Goal: Communication & Community: Participate in discussion

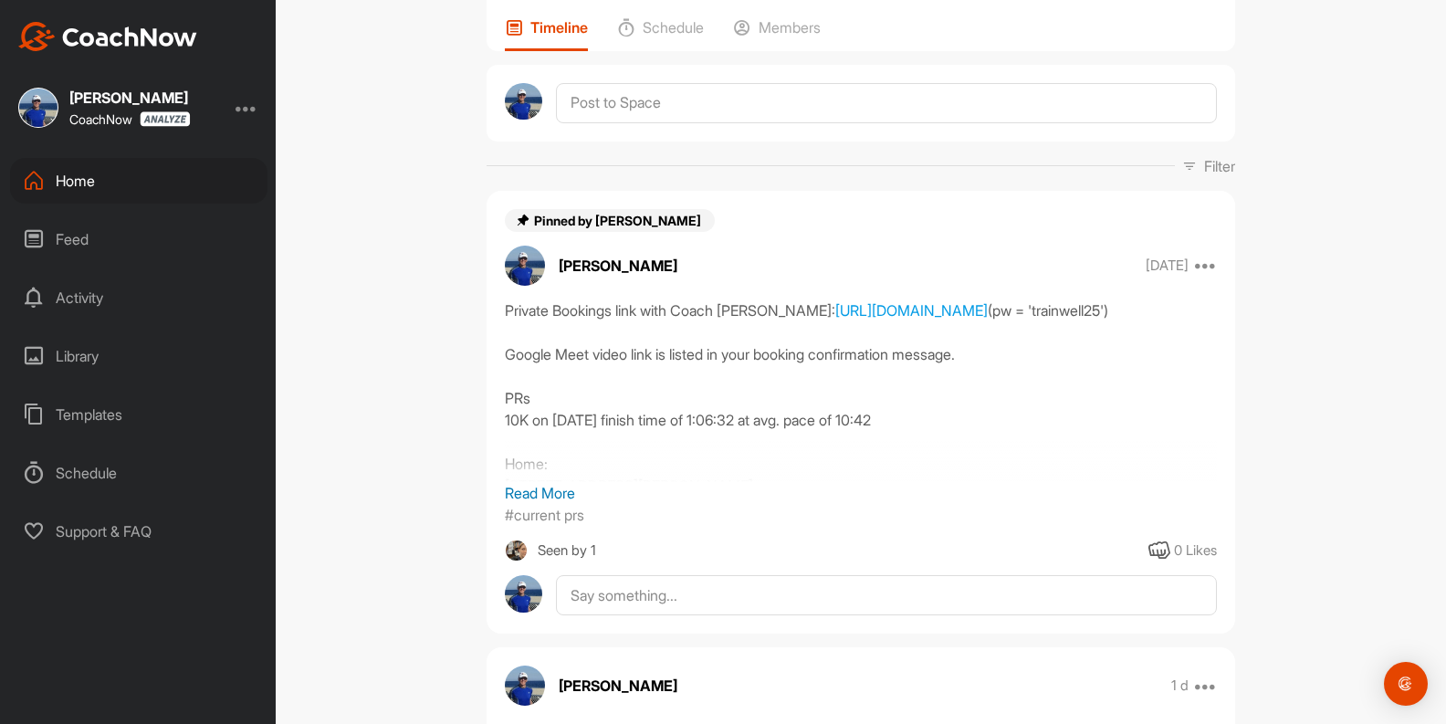
scroll to position [274, 0]
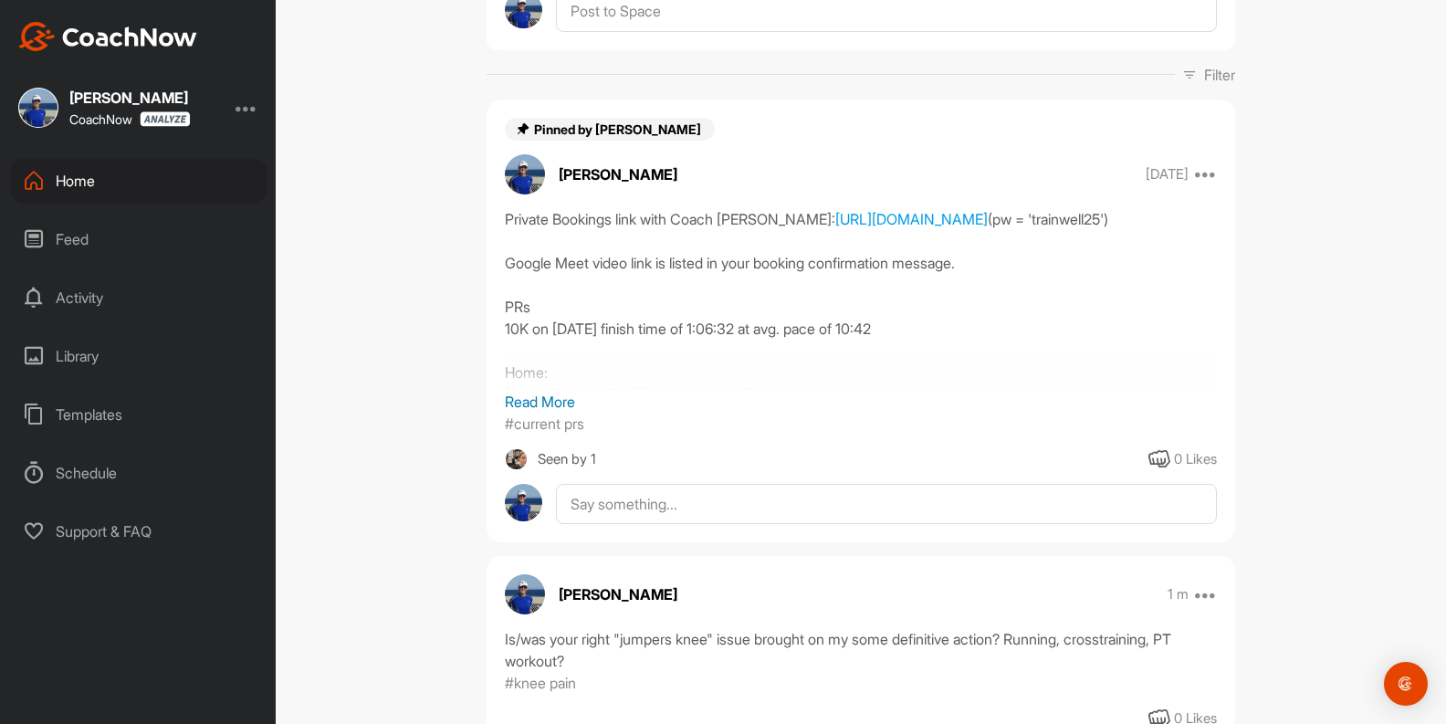
scroll to position [456, 0]
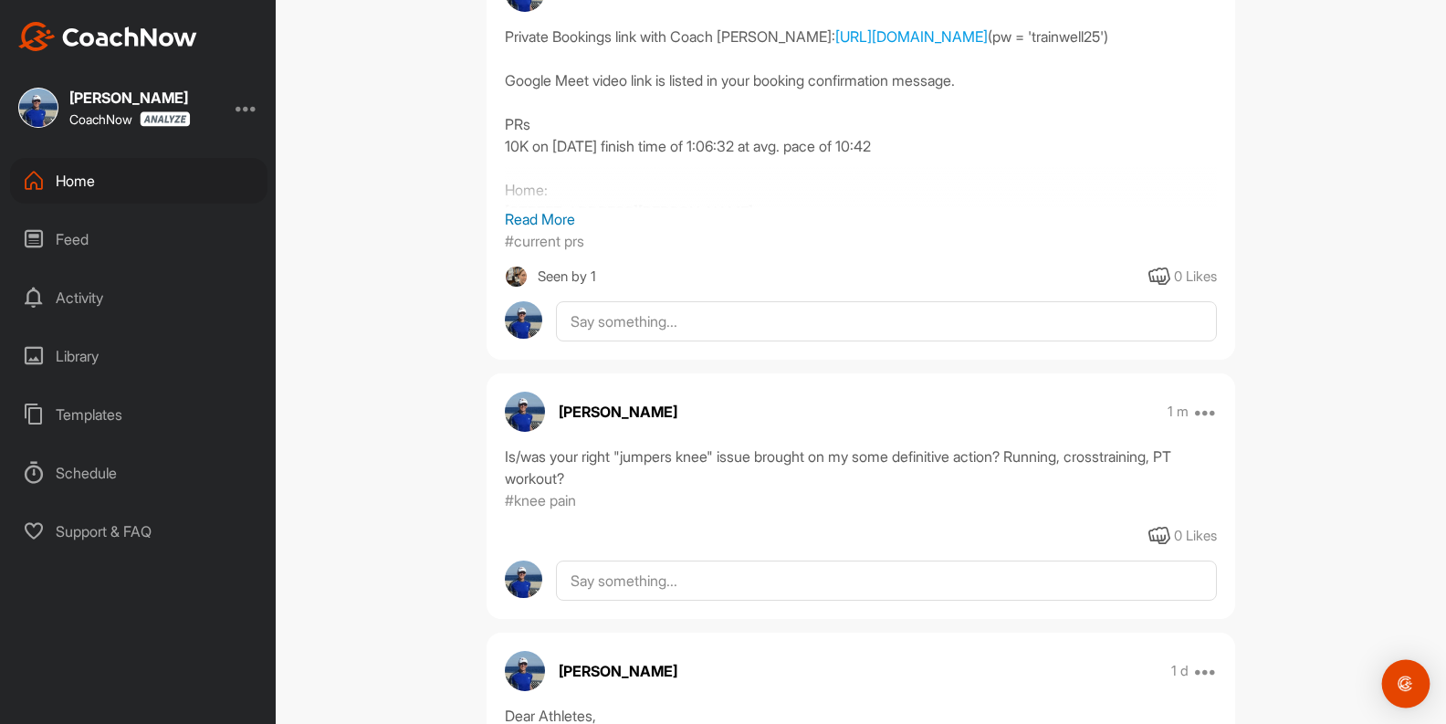
click at [1408, 679] on img "Open Intercom Messenger" at bounding box center [1406, 684] width 24 height 24
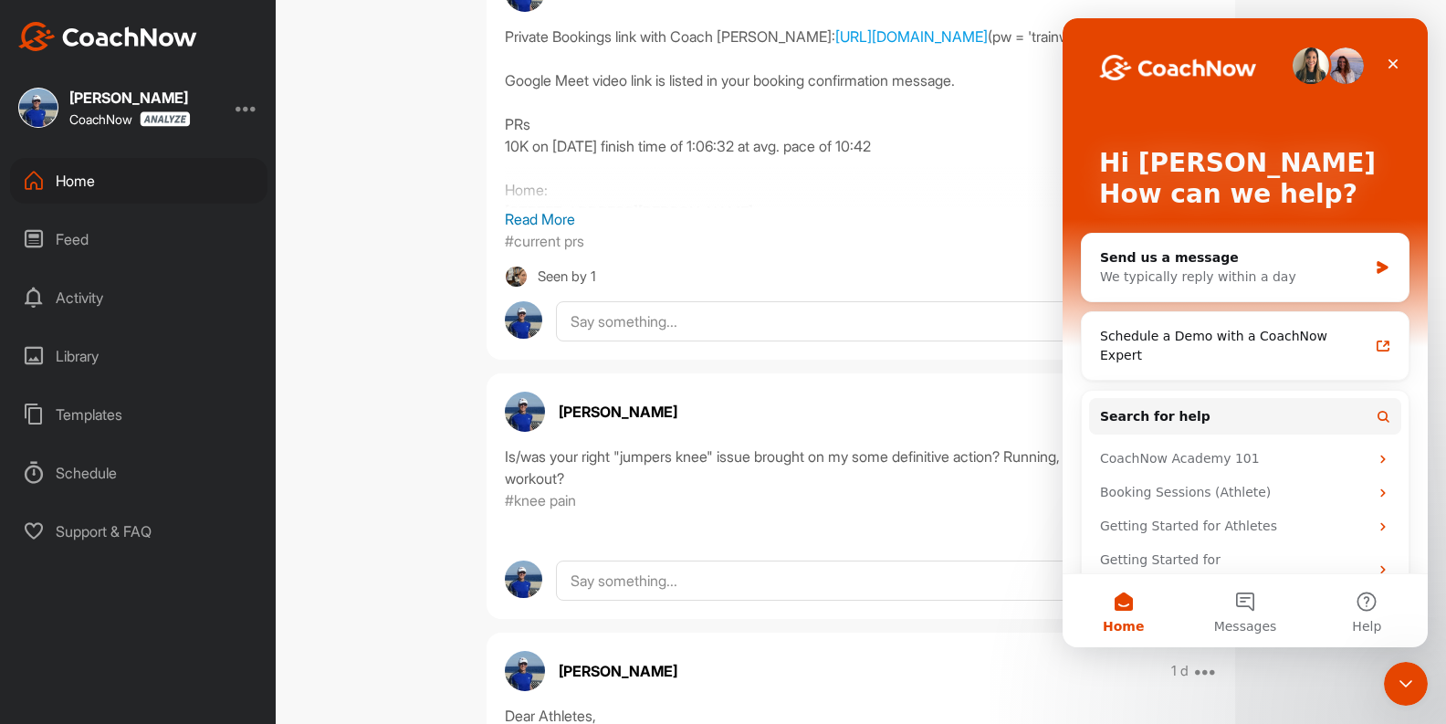
scroll to position [0, 0]
click at [1391, 66] on icon "Close" at bounding box center [1393, 64] width 10 height 10
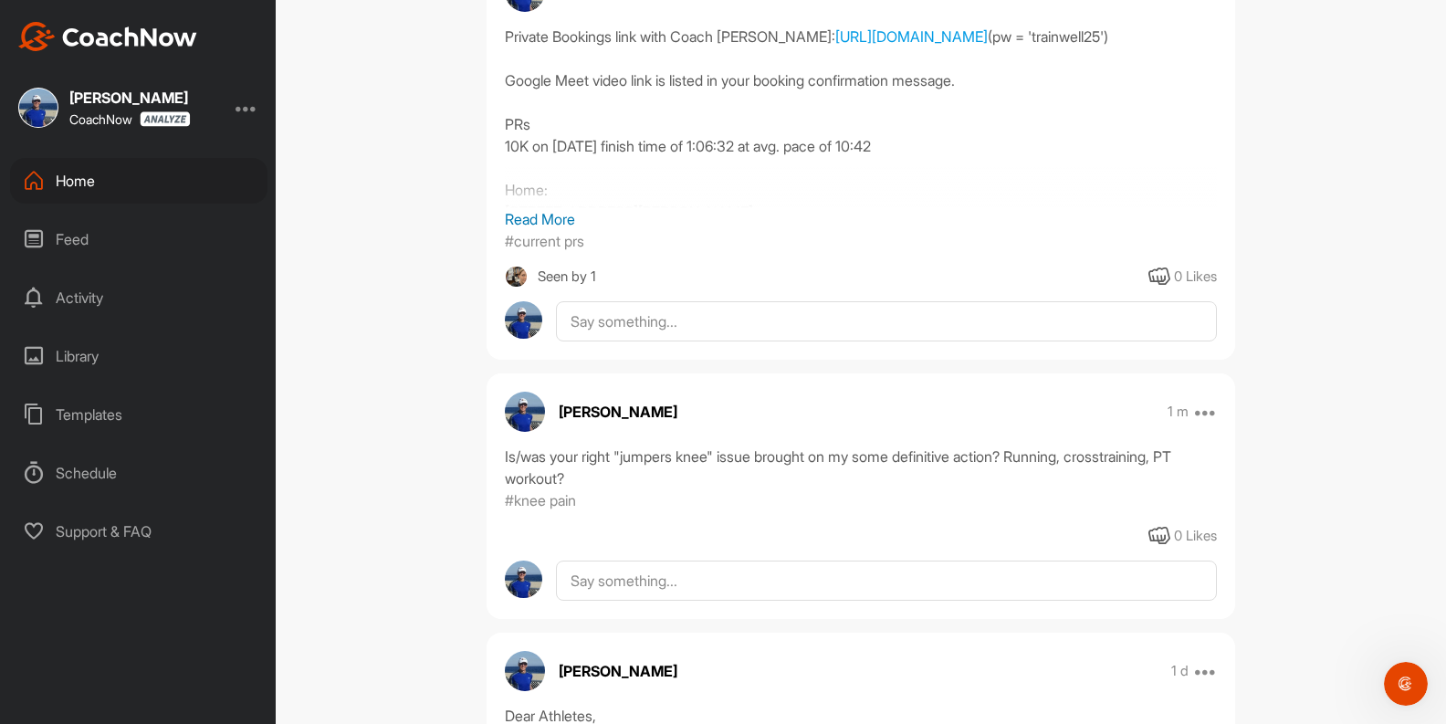
click at [74, 181] on div "Home" at bounding box center [138, 181] width 257 height 46
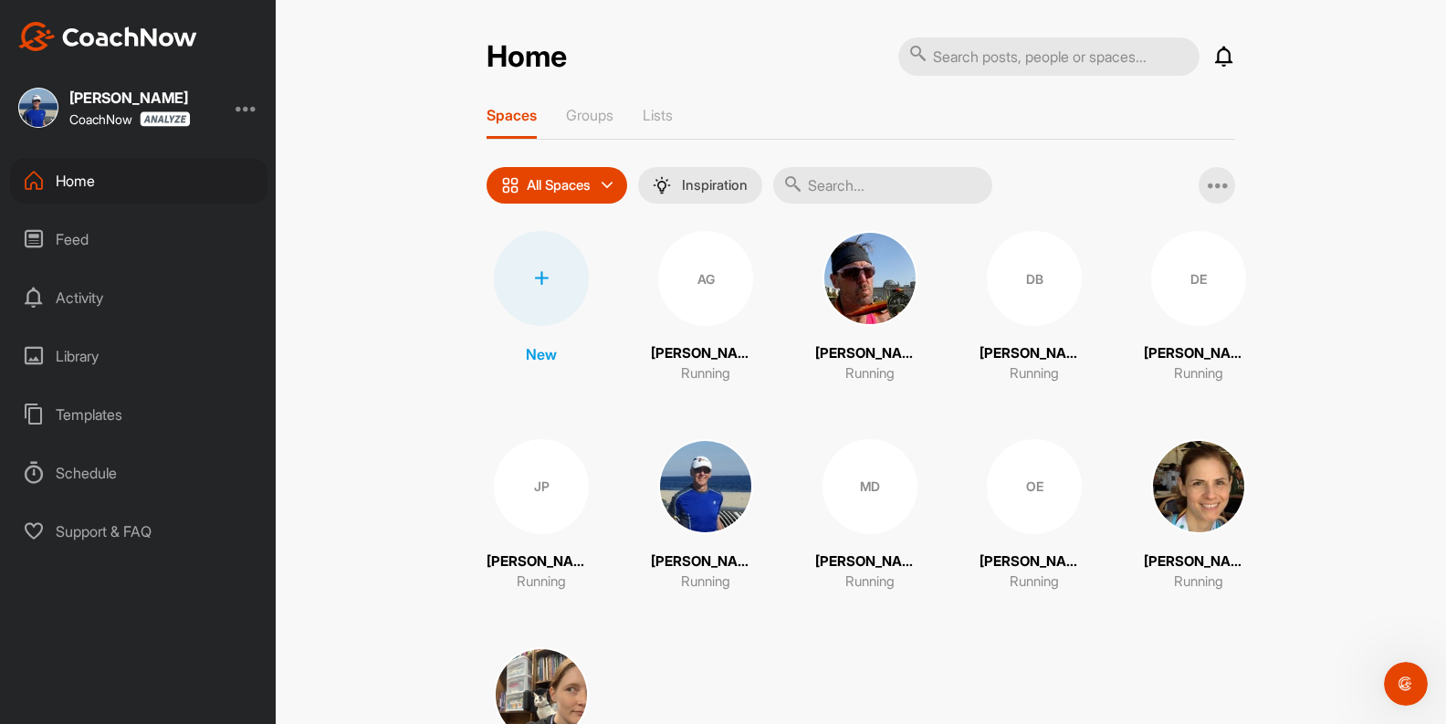
click at [567, 686] on img at bounding box center [541, 694] width 95 height 95
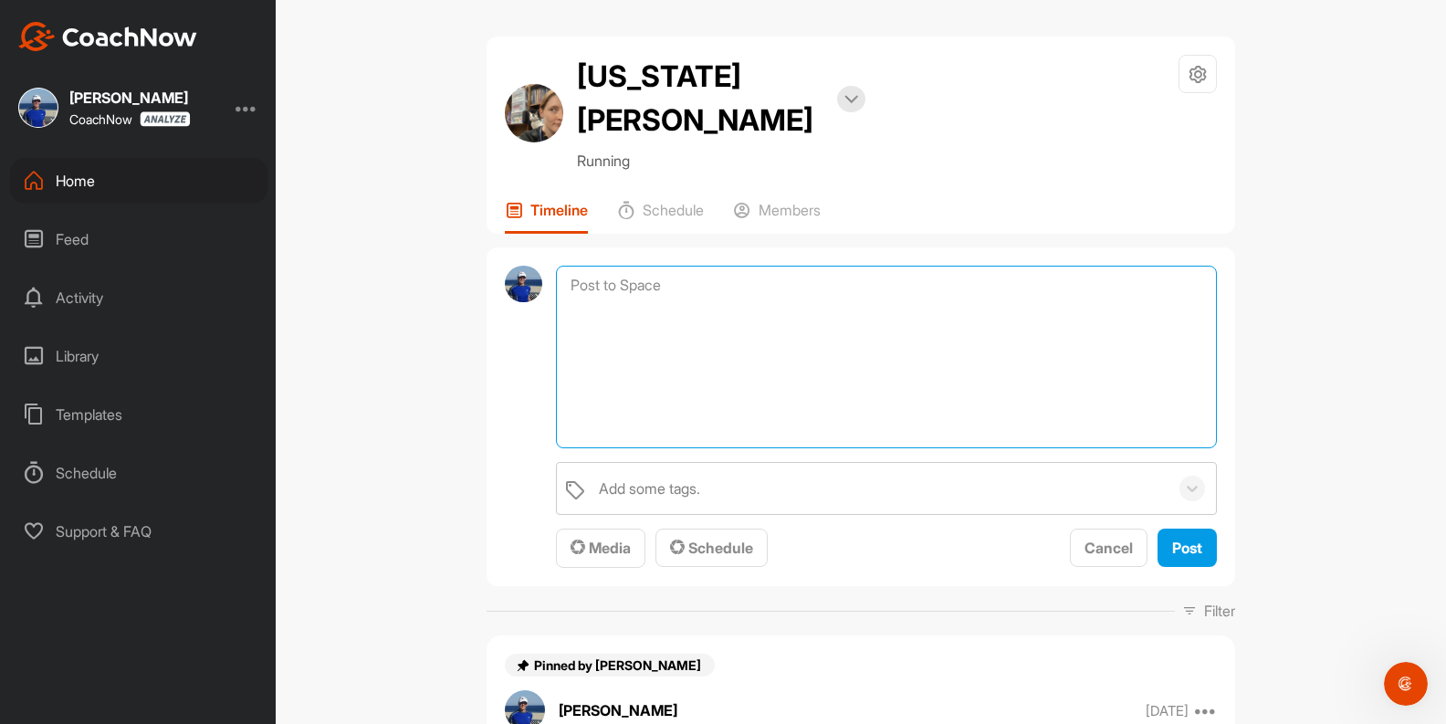
click at [617, 266] on textarea at bounding box center [886, 357] width 661 height 183
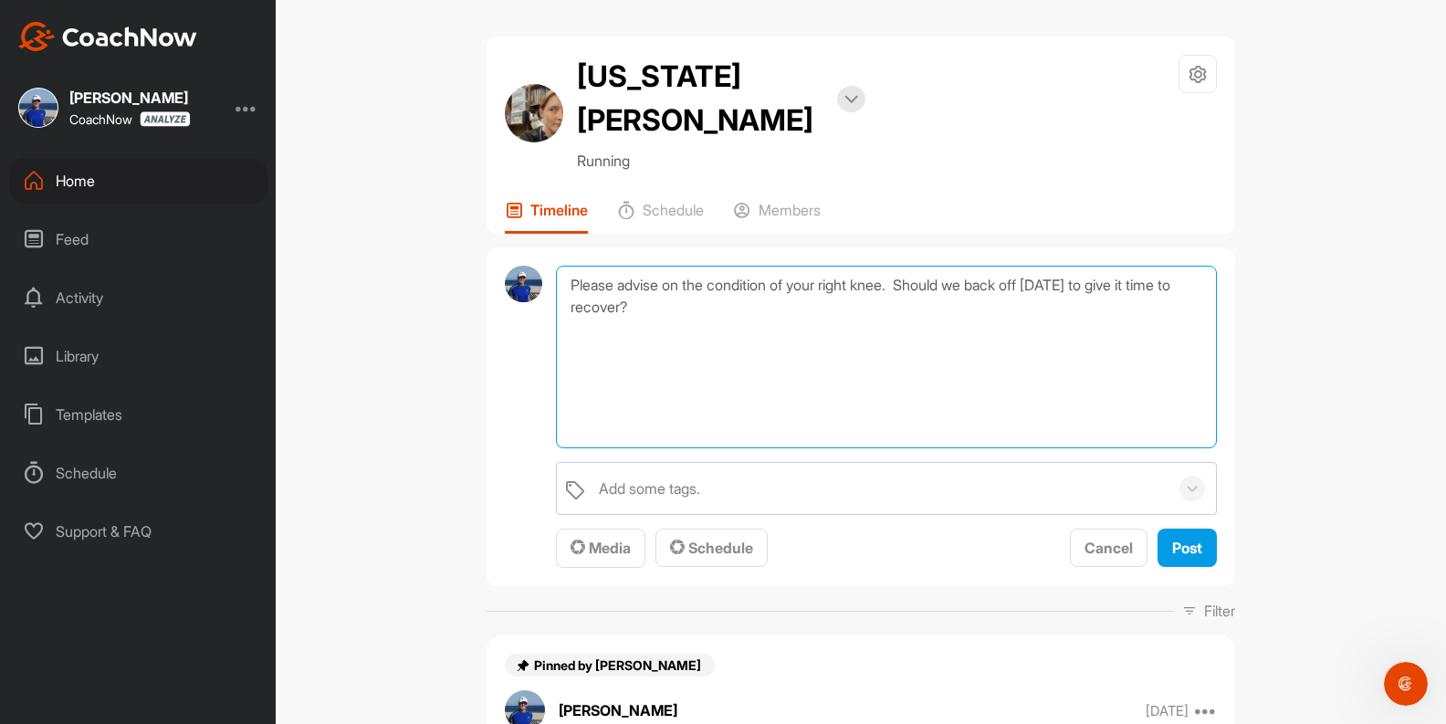
click at [667, 266] on textarea "Please advise on the condition of your right knee. Should we back off [DATE] to…" at bounding box center [886, 357] width 661 height 183
type textarea "Please advise on the condition of your right knee. Should we back off [DATE] to…"
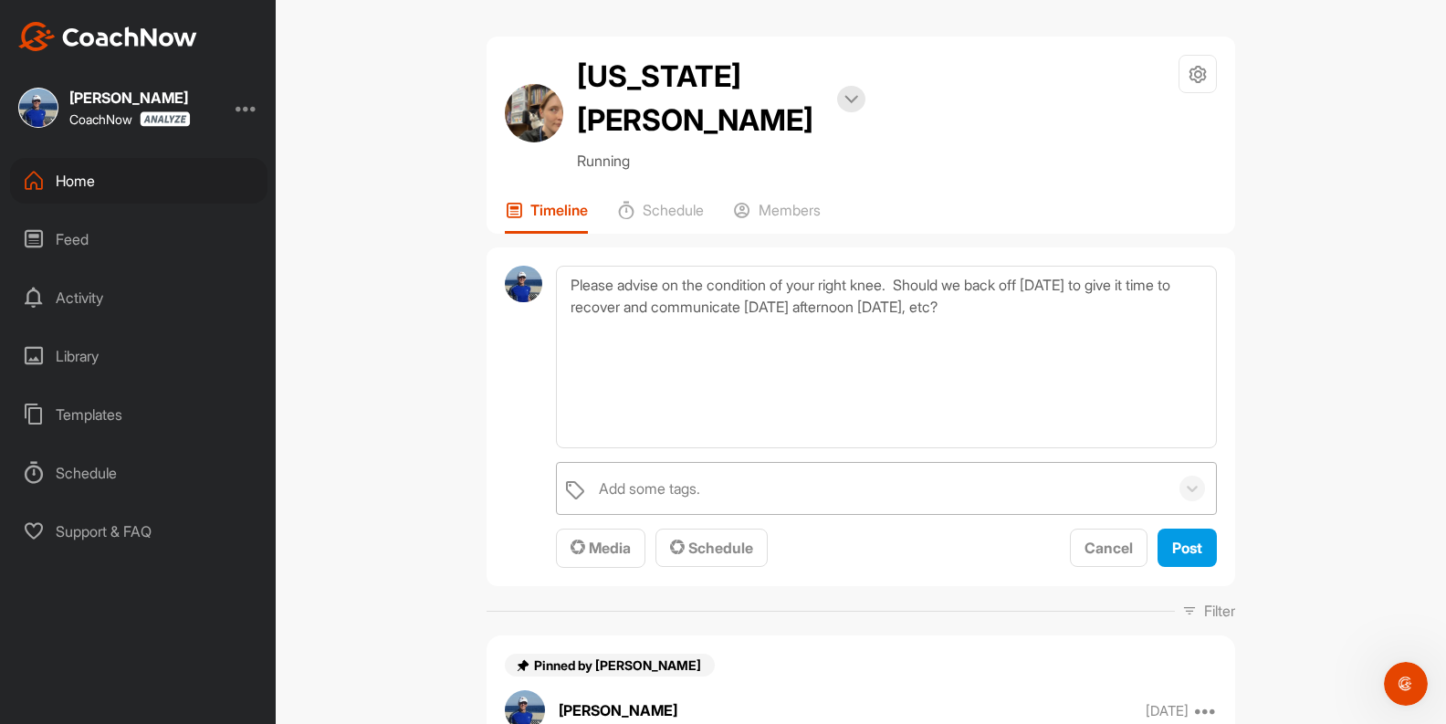
click at [636, 477] on div "Add some tags." at bounding box center [649, 488] width 101 height 22
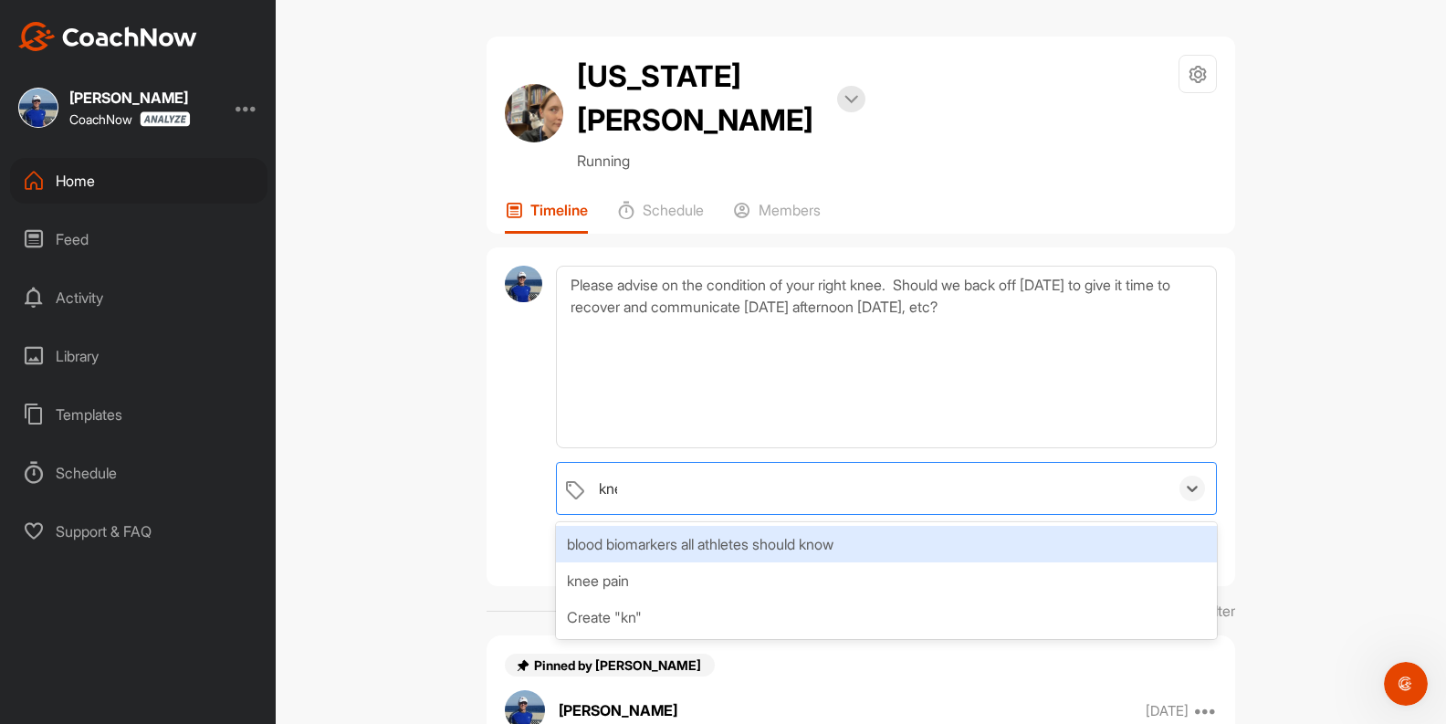
type input "knee"
click at [631, 526] on div "knee pain" at bounding box center [886, 544] width 661 height 37
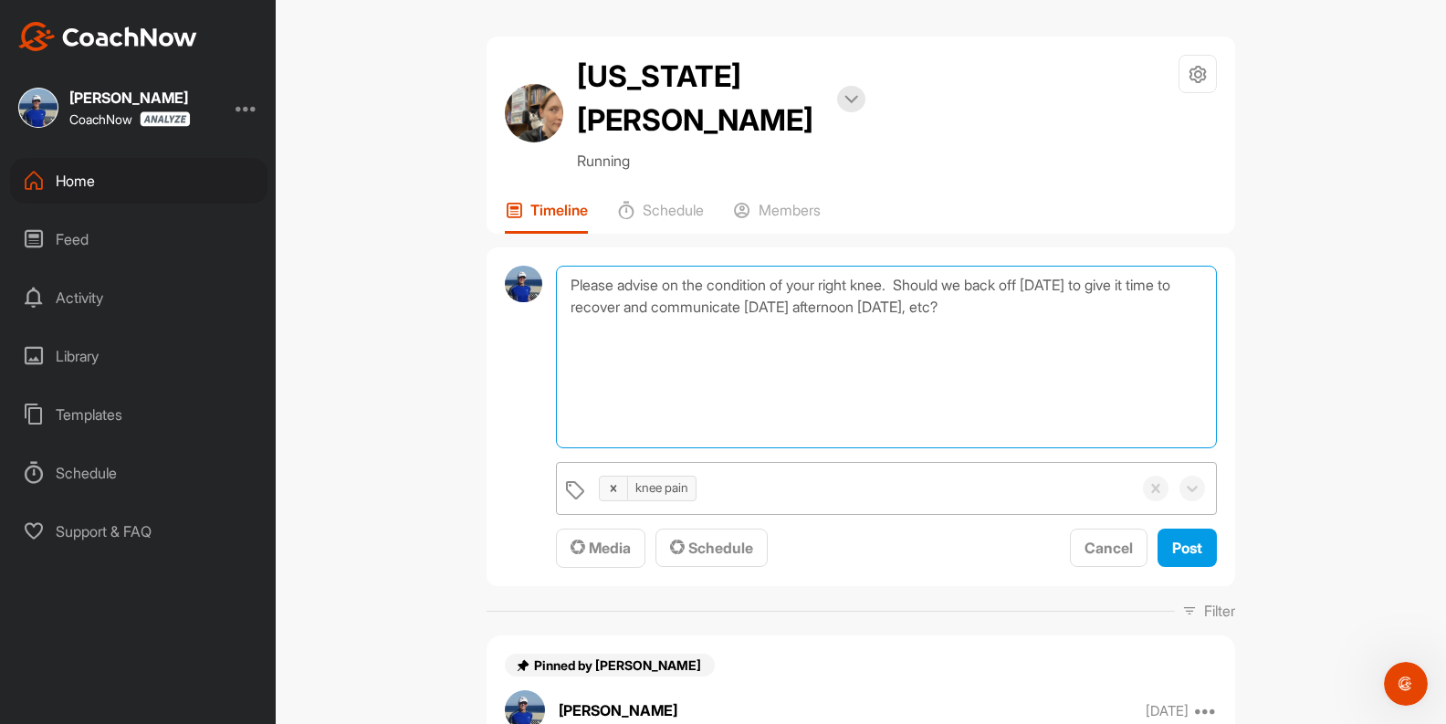
click at [1062, 266] on textarea "Please advise on the condition of your right knee. Should we back off [DATE] to…" at bounding box center [886, 357] width 661 height 183
click at [1145, 266] on textarea "Please advise on the condition of your right knee. Should we back off on the [D…" at bounding box center [886, 357] width 661 height 183
drag, startPoint x: 1008, startPoint y: 269, endPoint x: 990, endPoint y: 264, distance: 18.2
click at [990, 266] on textarea "Please advise on the condition of your right knee. Should we back off on the [D…" at bounding box center [886, 357] width 661 height 183
type textarea "Please advise on the condition of your right knee. Should we back off on the [D…"
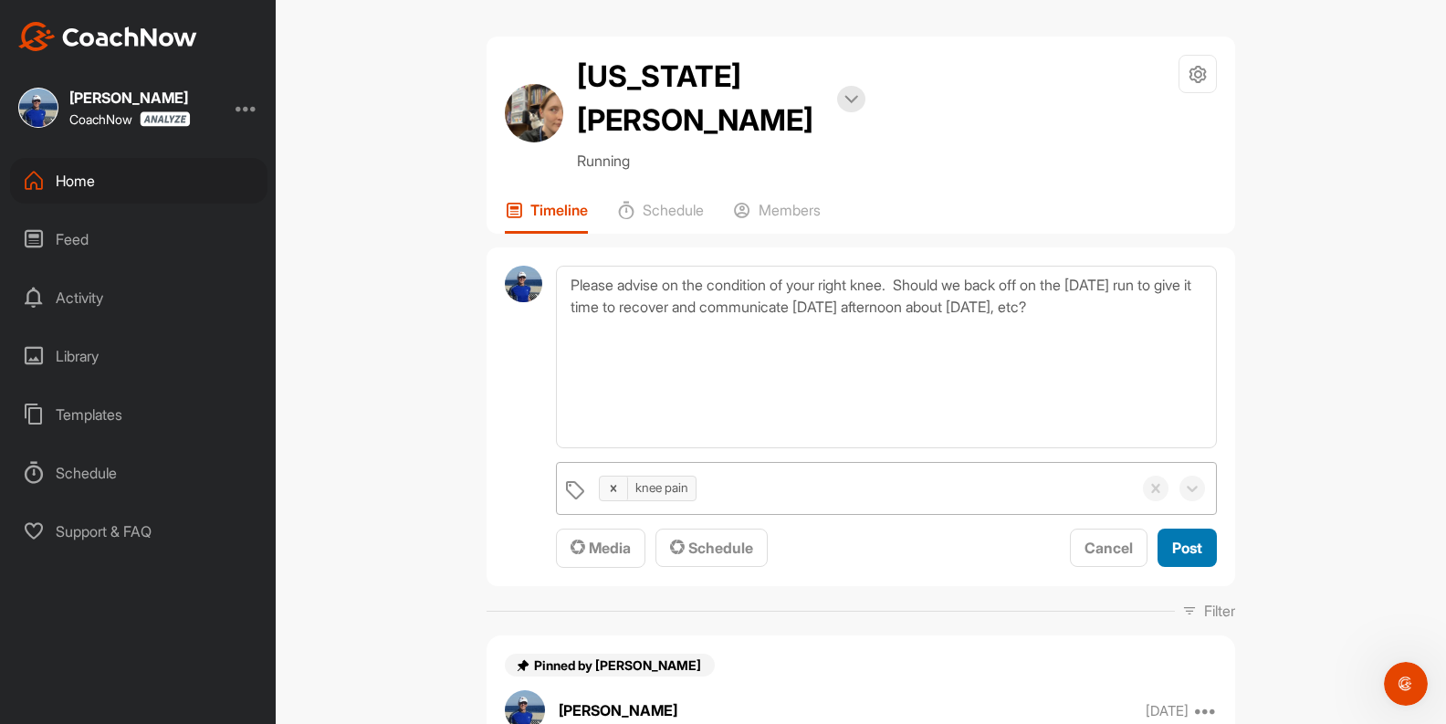
click at [1178, 539] on span "Post" at bounding box center [1187, 548] width 30 height 18
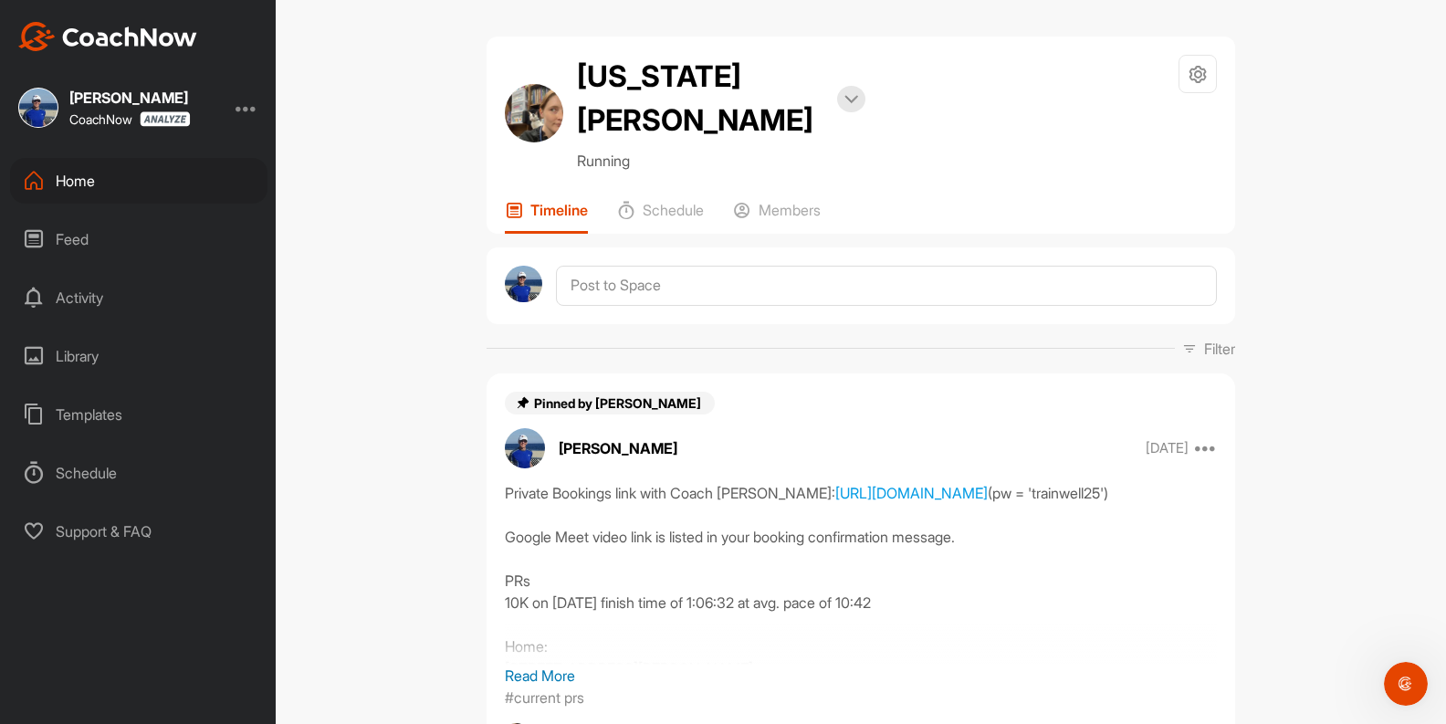
click at [74, 181] on div "Home" at bounding box center [138, 181] width 257 height 46
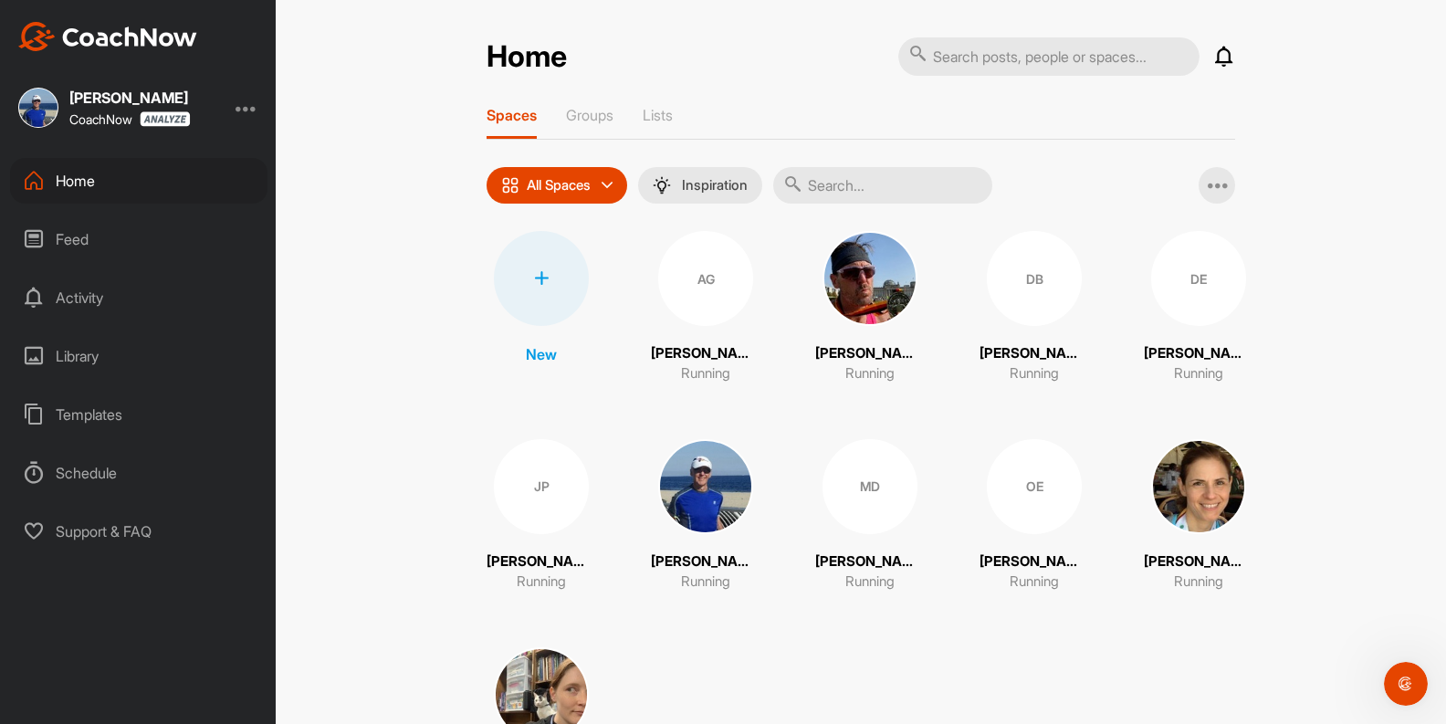
scroll to position [136, 0]
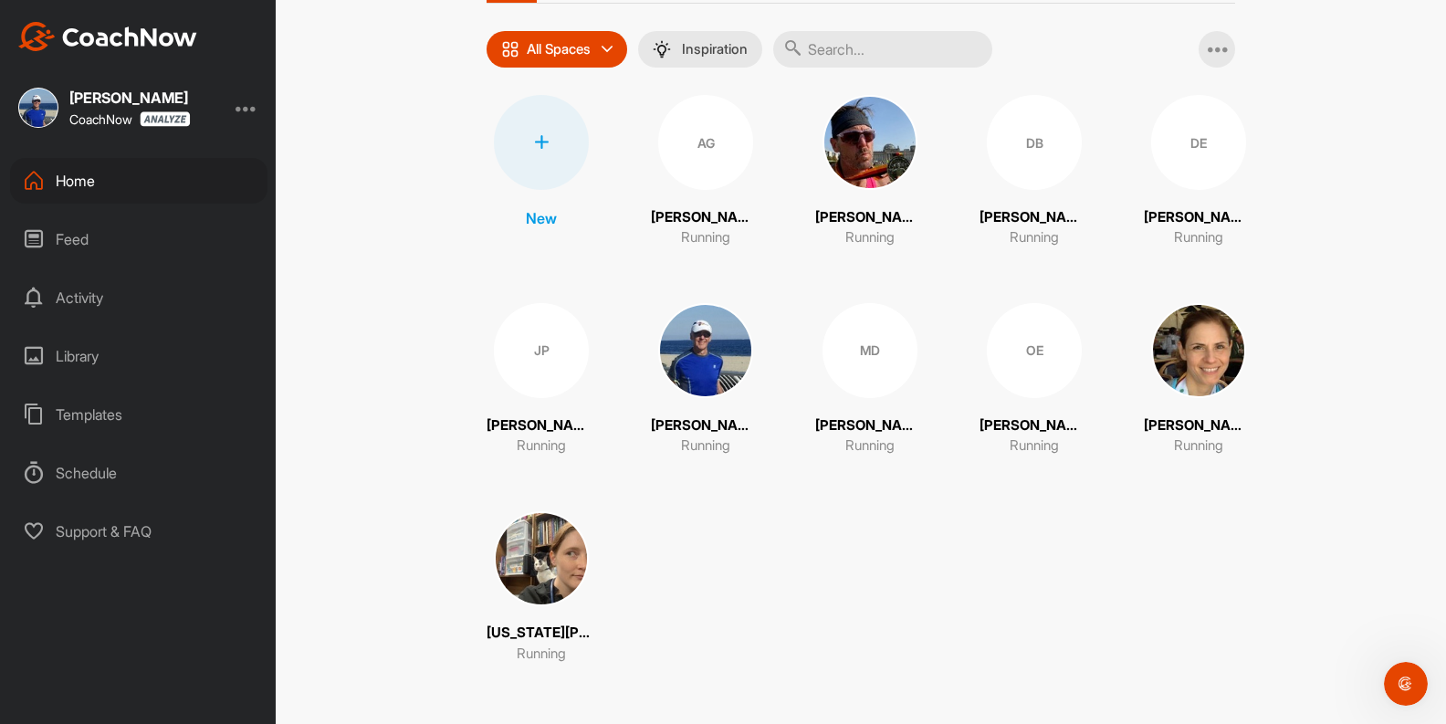
click at [854, 357] on div "MD" at bounding box center [869, 350] width 95 height 95
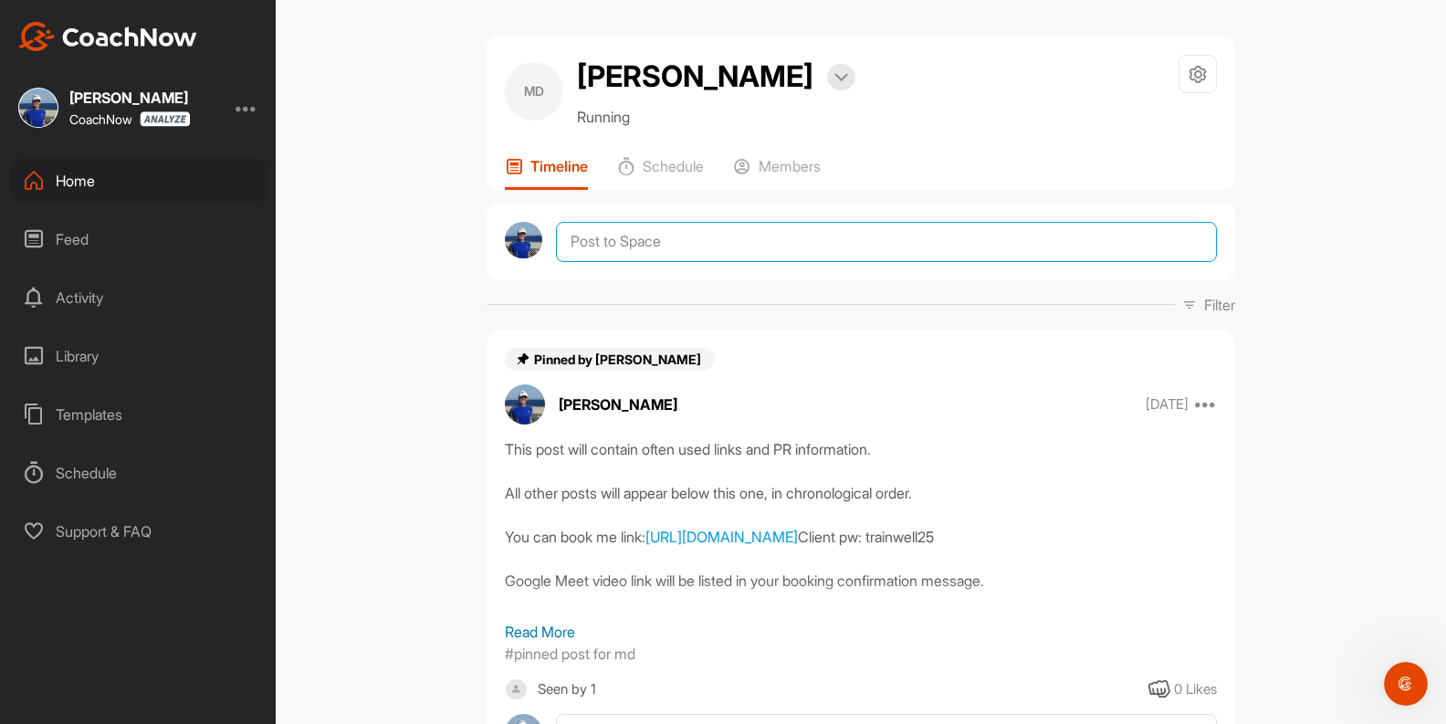
click at [662, 262] on textarea at bounding box center [886, 242] width 661 height 40
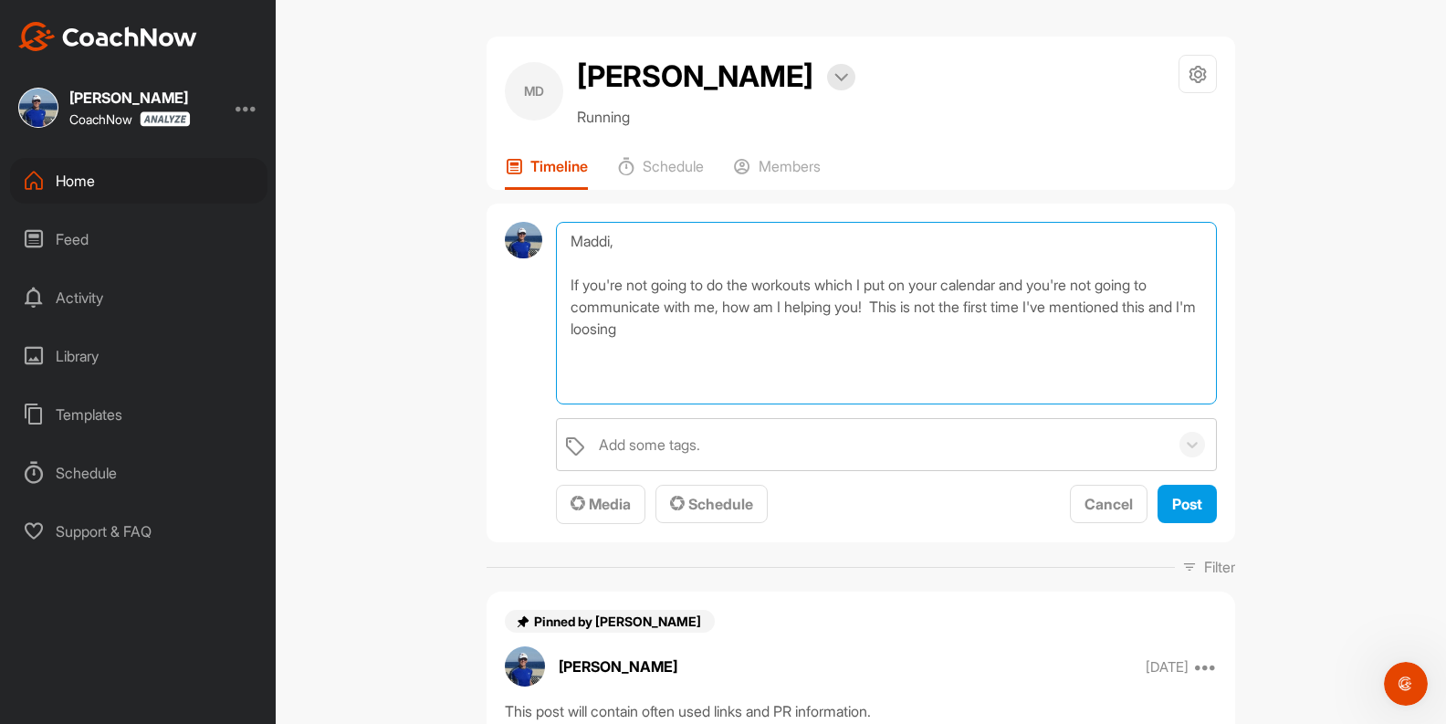
click at [645, 375] on textarea "Maddi, If you're not going to do the workouts which I put on your calendar and …" at bounding box center [886, 313] width 661 height 183
click at [658, 378] on textarea "Maddi, If you're not going to do the workouts which I put on your calendar and …" at bounding box center [886, 313] width 661 height 183
click at [639, 371] on textarea "Maddi, If you're not going to do the workouts which I put on your calendar and …" at bounding box center [886, 313] width 661 height 183
click at [708, 375] on textarea "Maddi, If you're not going to do the workouts which I put on your calendar and …" at bounding box center [886, 313] width 661 height 183
click at [1021, 333] on textarea "Maddi, If you're not going to do the workouts which I put on your calendar and …" at bounding box center [886, 313] width 661 height 183
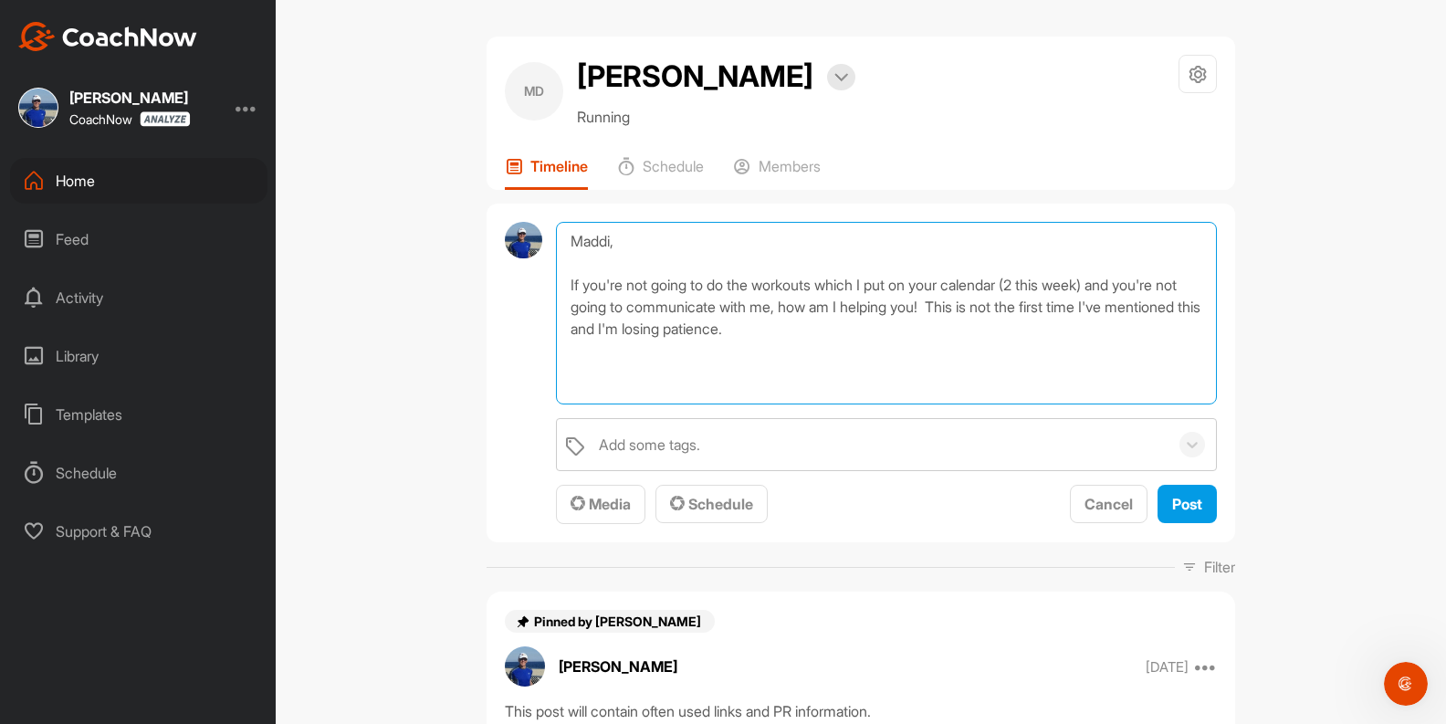
click at [843, 374] on textarea "Maddi, If you're not going to do the workouts which I put on your calendar (2 t…" at bounding box center [886, 313] width 661 height 183
click at [570, 404] on textarea "Maddi, If you're not going to do the workouts which I put on your calendar (2 t…" at bounding box center [886, 313] width 661 height 183
click at [702, 404] on textarea "Maddi, If you're not going to do the workouts which I put on your calendar (2 t…" at bounding box center [886, 313] width 661 height 183
click at [724, 404] on textarea "Maddi, If you're not going to do the workouts which I put on your calendar (2 t…" at bounding box center [886, 313] width 661 height 183
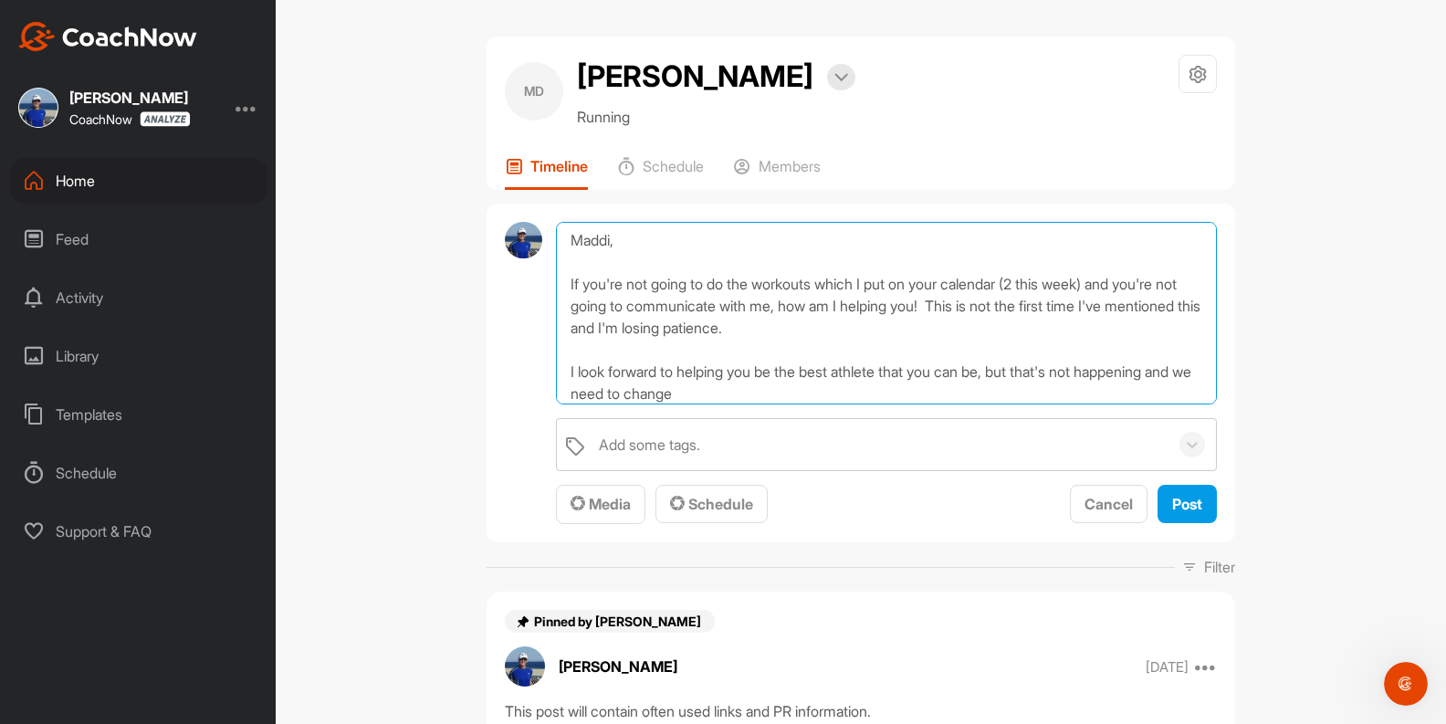
scroll to position [10, 0]
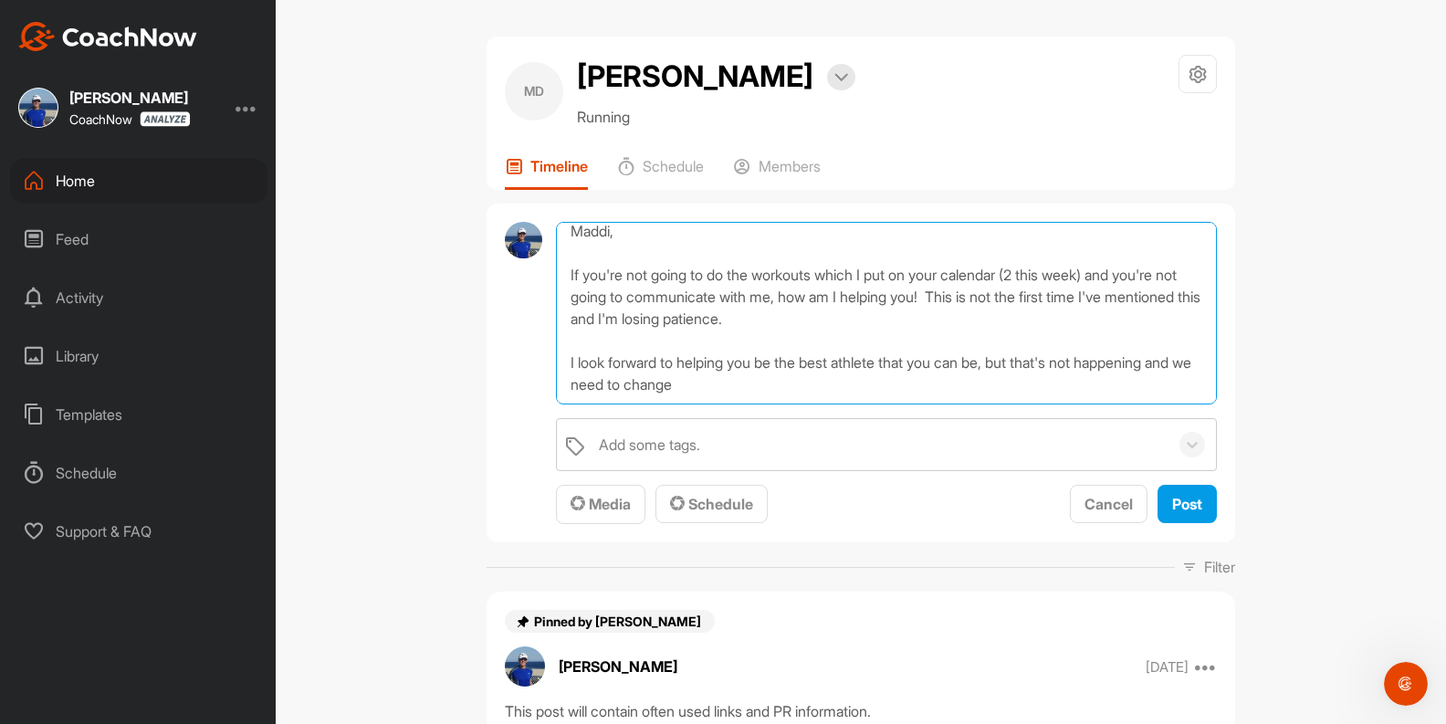
drag, startPoint x: 723, startPoint y: 437, endPoint x: 671, endPoint y: 437, distance: 52.0
click at [671, 404] on textarea "Maddi, If you're not going to do the workouts which I put on your calendar (2 t…" at bounding box center [886, 313] width 661 height 183
click at [888, 404] on textarea "Maddi, If you're not going to do the workouts which I put on your calendar (2 t…" at bounding box center [886, 313] width 661 height 183
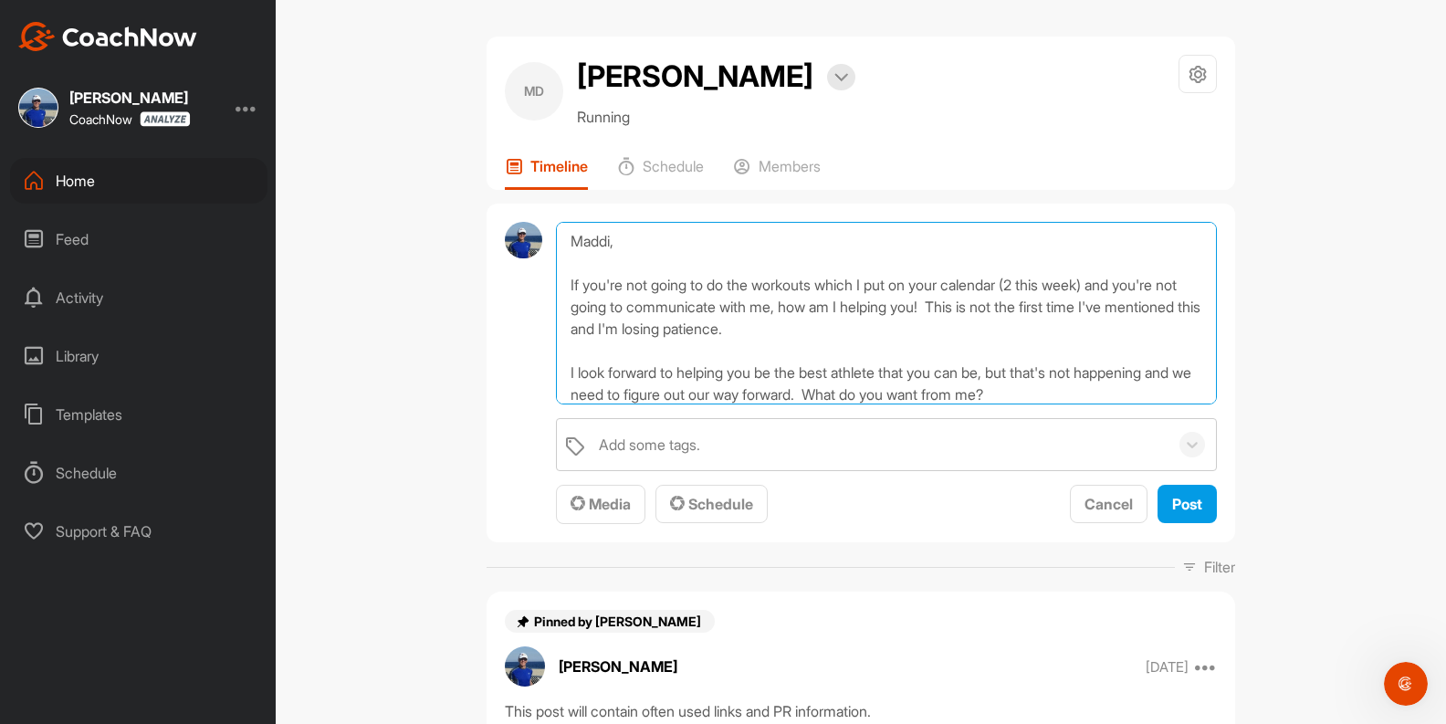
click at [844, 354] on textarea "Maddi, If you're not going to do the workouts which I put on your calendar (2 t…" at bounding box center [886, 313] width 661 height 183
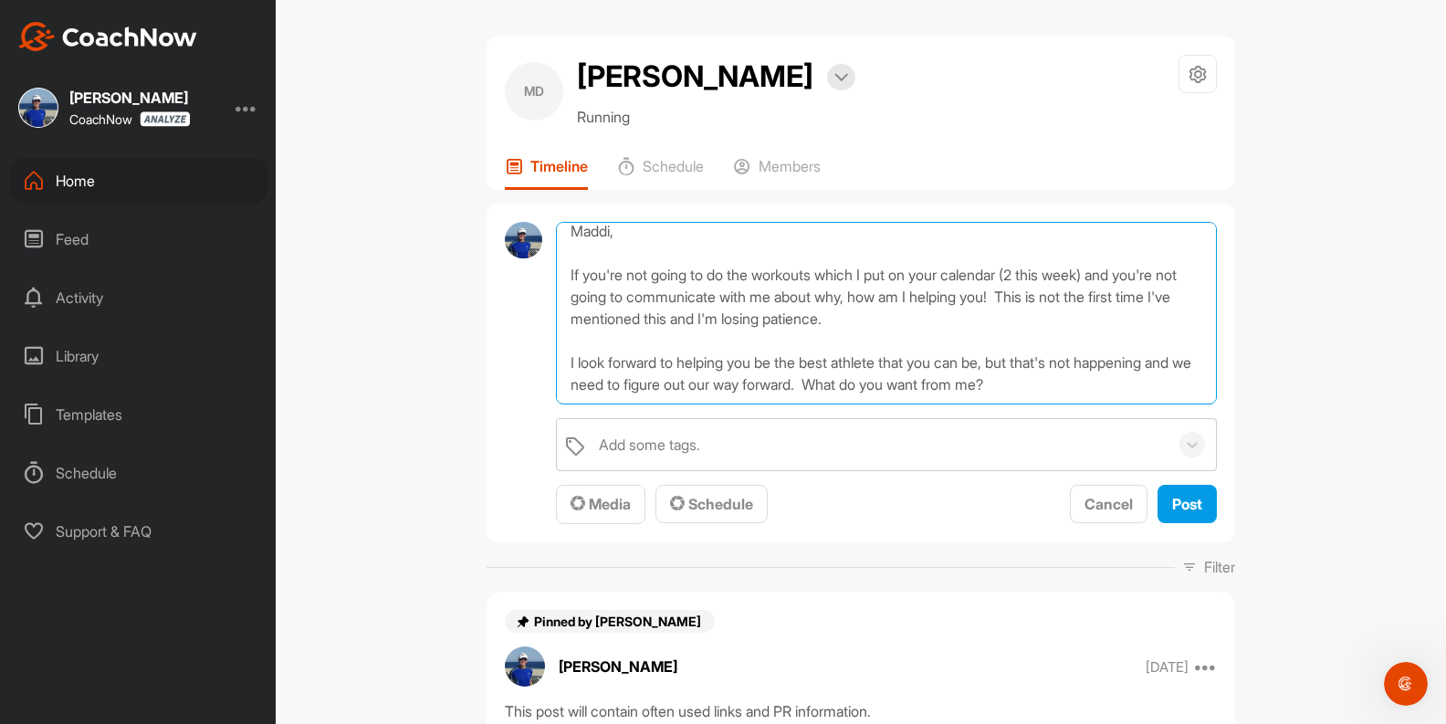
click at [1081, 387] on textarea "Maddi, If you're not going to do the workouts which I put on your calendar (2 t…" at bounding box center [886, 313] width 661 height 183
click at [1060, 392] on textarea "Maddi, If you're not going to do the workouts which I put on your calendar (2 t…" at bounding box center [886, 313] width 661 height 183
click at [1047, 393] on textarea "Maddi, If you're not going to do the workouts which I put on your calendar (2 t…" at bounding box center [886, 313] width 661 height 183
click at [1075, 392] on textarea "Maddi, If you're not going to do the workouts which I put on your calendar (2 t…" at bounding box center [886, 313] width 661 height 183
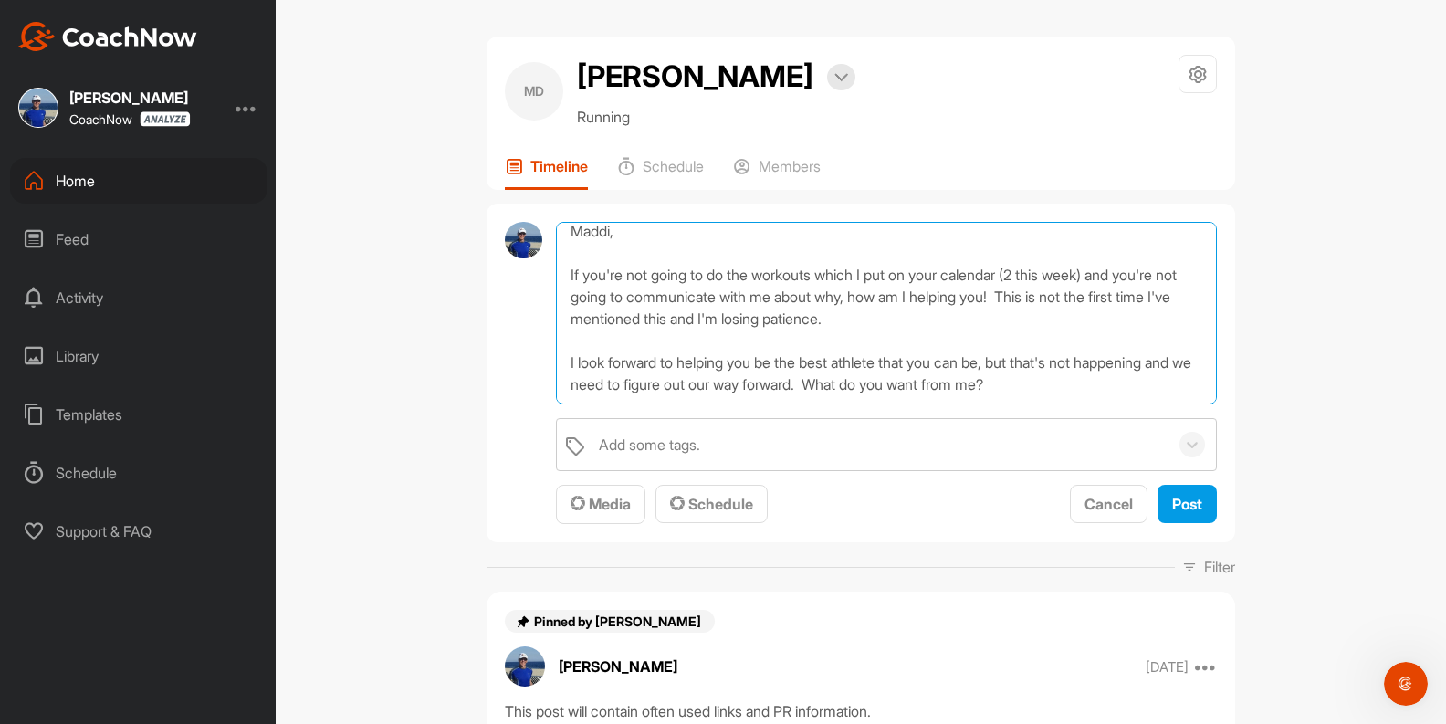
click at [1075, 392] on textarea "Maddi, If you're not going to do the workouts which I put on your calendar (2 t…" at bounding box center [886, 313] width 661 height 183
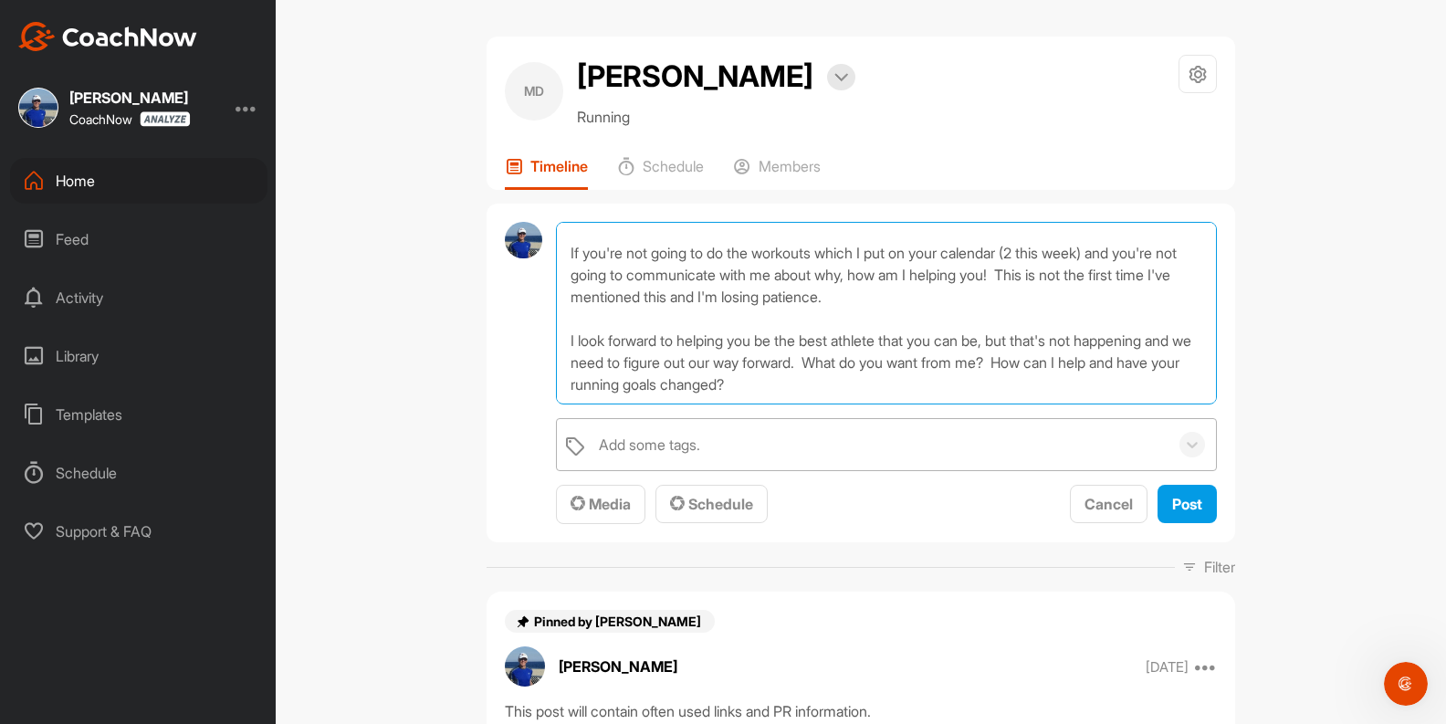
type textarea "Maddi, If you're not going to do the workouts which I put on your calendar (2 t…"
click at [759, 470] on div "Add some tags." at bounding box center [879, 444] width 579 height 51
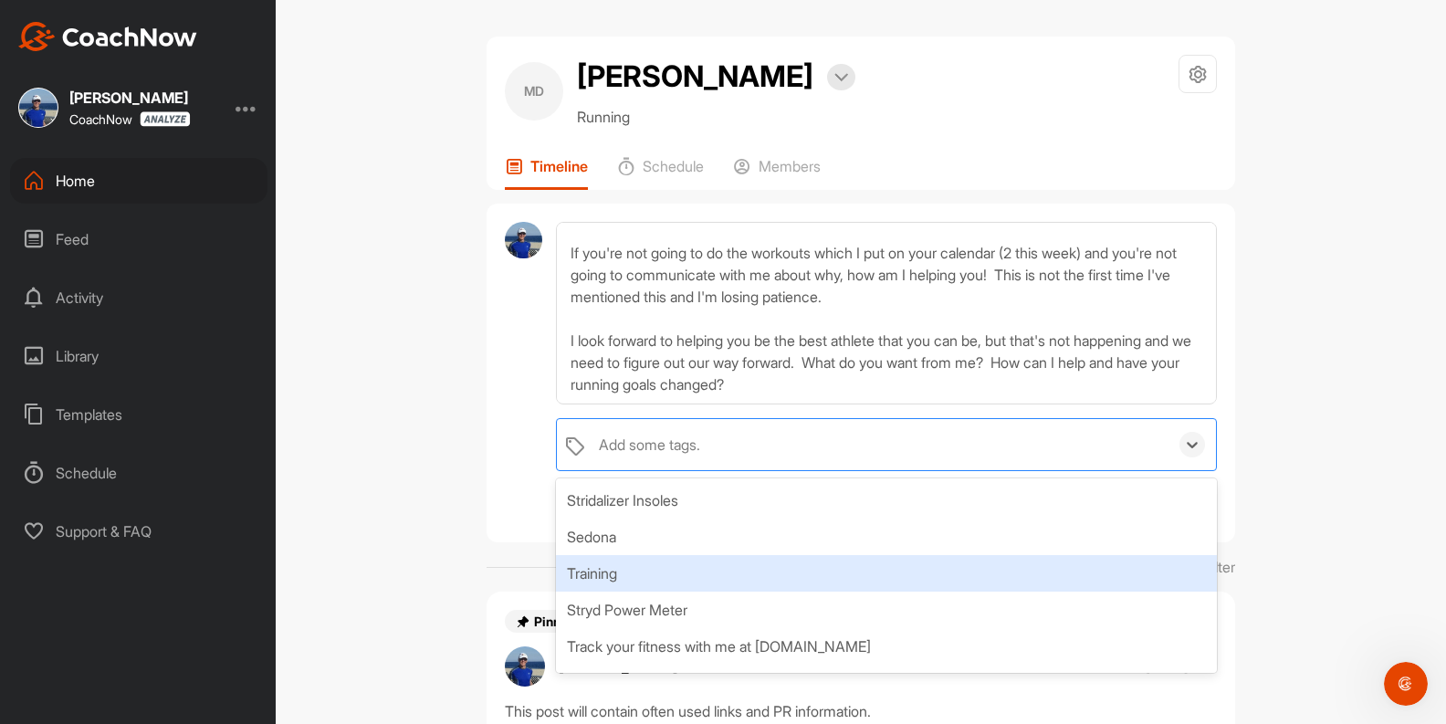
click at [589, 592] on div "Training" at bounding box center [886, 573] width 661 height 37
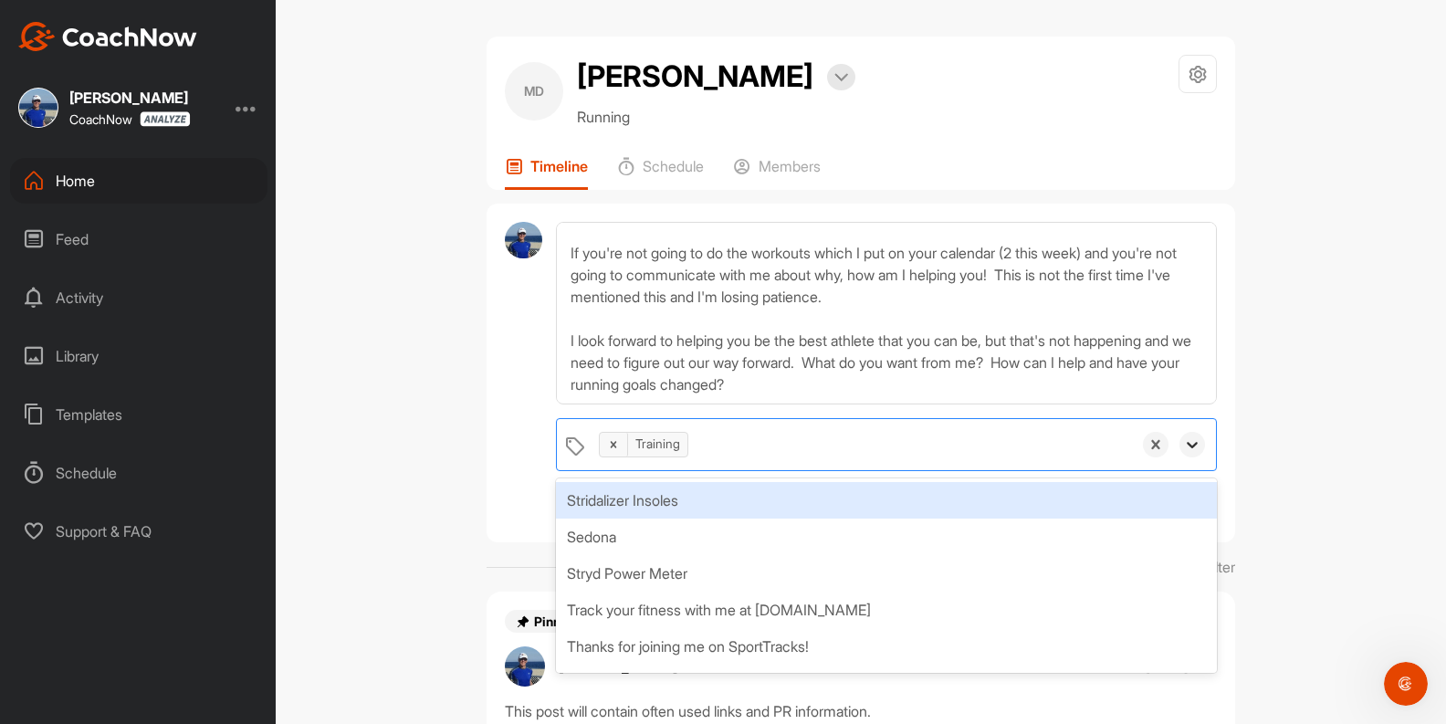
click at [1187, 454] on icon at bounding box center [1192, 444] width 18 height 18
